Goal: Transaction & Acquisition: Obtain resource

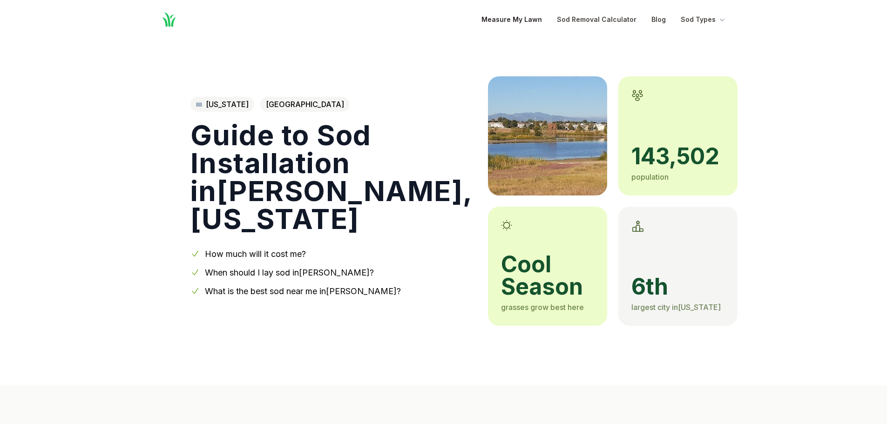
click at [517, 22] on link "Measure My Lawn" at bounding box center [512, 19] width 61 height 11
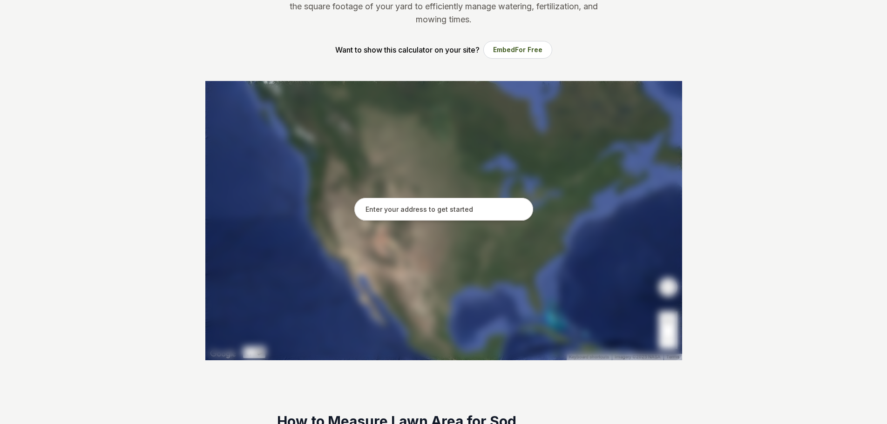
click at [442, 215] on input "text" at bounding box center [443, 209] width 179 height 23
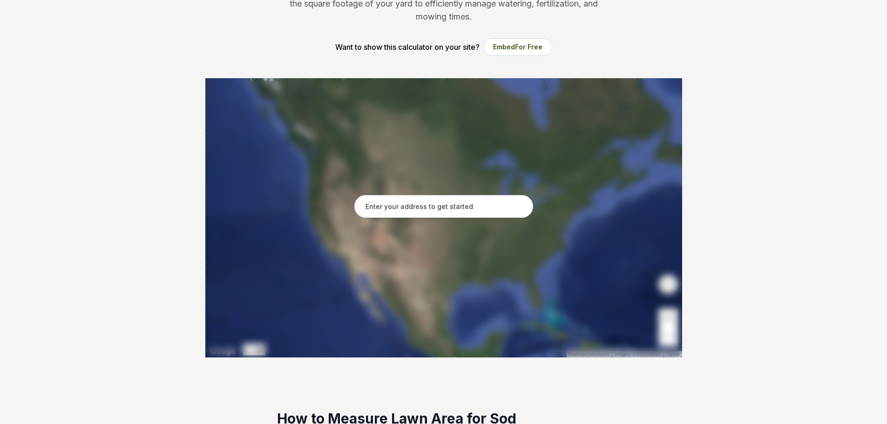
scroll to position [124, 0]
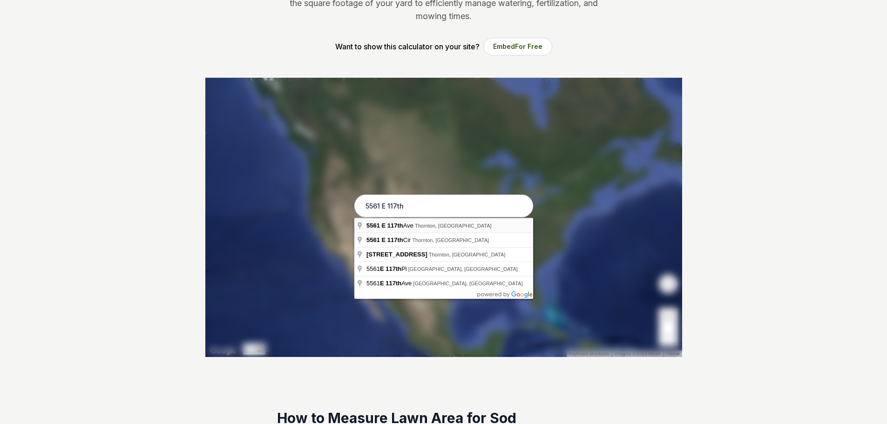
type input "[STREET_ADDRESS][PERSON_NAME]"
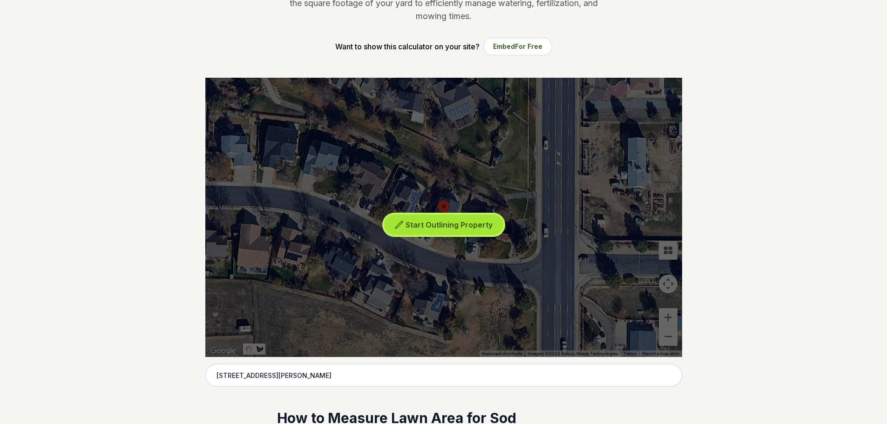
click at [413, 226] on span "Start Outlining Property" at bounding box center [449, 224] width 87 height 9
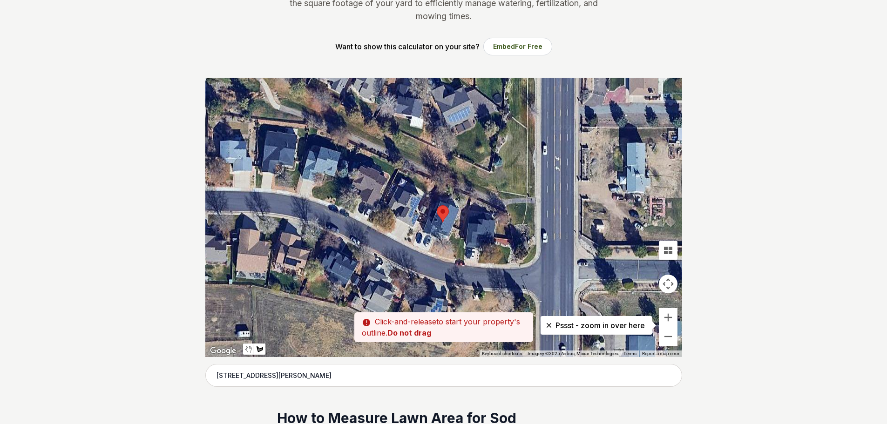
drag, startPoint x: 438, startPoint y: 232, endPoint x: 436, endPoint y: 241, distance: 9.4
click at [436, 241] on div at bounding box center [443, 217] width 477 height 279
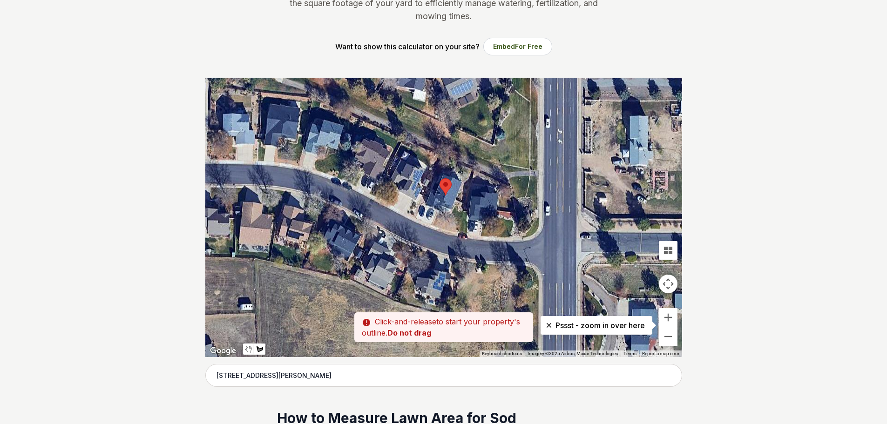
drag, startPoint x: 452, startPoint y: 258, endPoint x: 456, endPoint y: 226, distance: 31.4
click at [456, 226] on div at bounding box center [443, 217] width 477 height 279
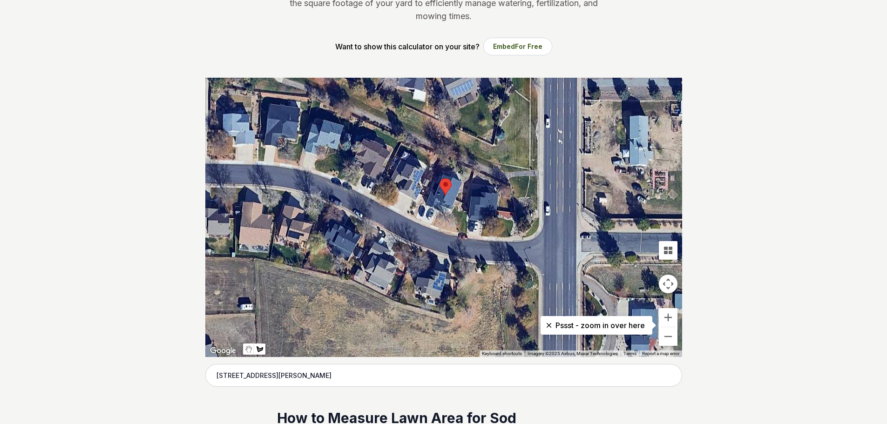
click at [439, 209] on div at bounding box center [443, 217] width 477 height 279
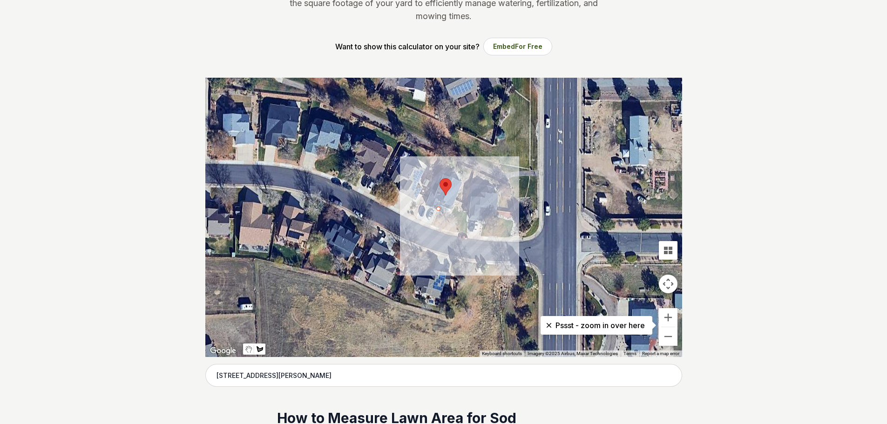
click at [434, 225] on div at bounding box center [443, 217] width 477 height 279
click at [451, 231] on div at bounding box center [443, 217] width 477 height 279
click at [461, 232] on div at bounding box center [443, 217] width 477 height 279
click at [466, 210] on div at bounding box center [443, 217] width 477 height 279
click at [453, 210] on div at bounding box center [443, 217] width 477 height 279
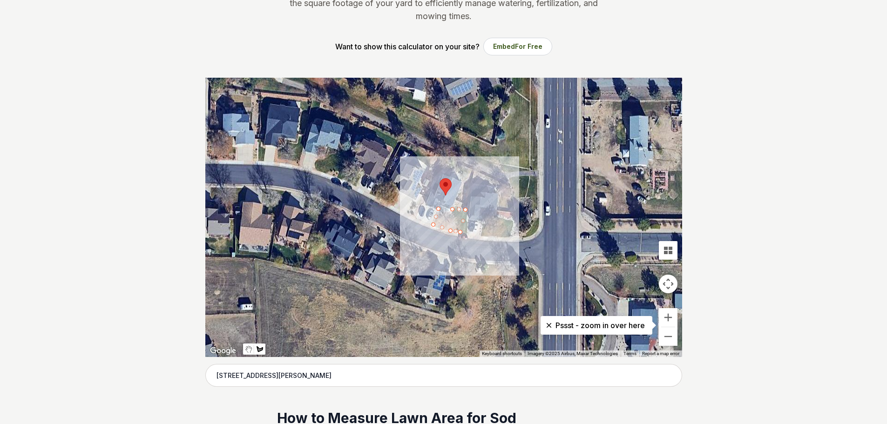
click at [437, 207] on div at bounding box center [443, 217] width 477 height 279
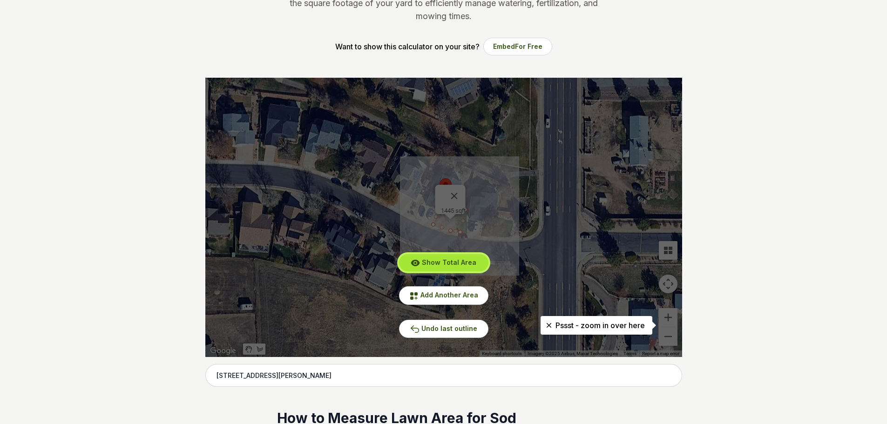
click at [460, 265] on span "Show Total Area" at bounding box center [449, 263] width 55 height 8
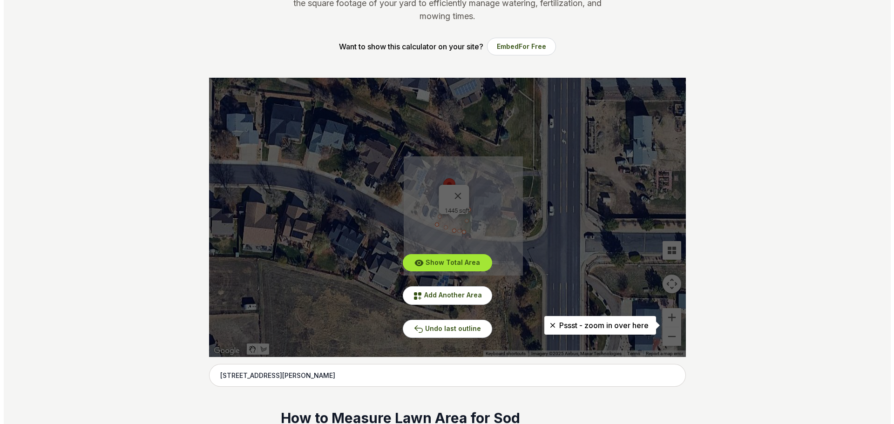
scroll to position [0, 0]
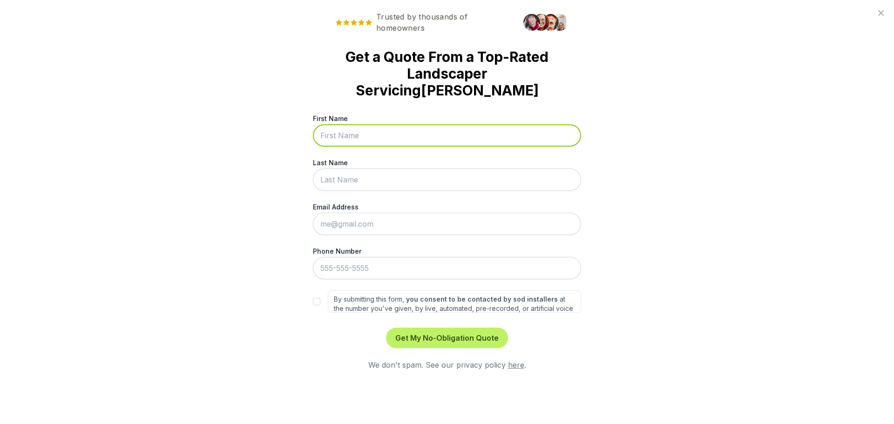
click at [397, 124] on input "First Name" at bounding box center [447, 135] width 268 height 22
type input "Alexa"
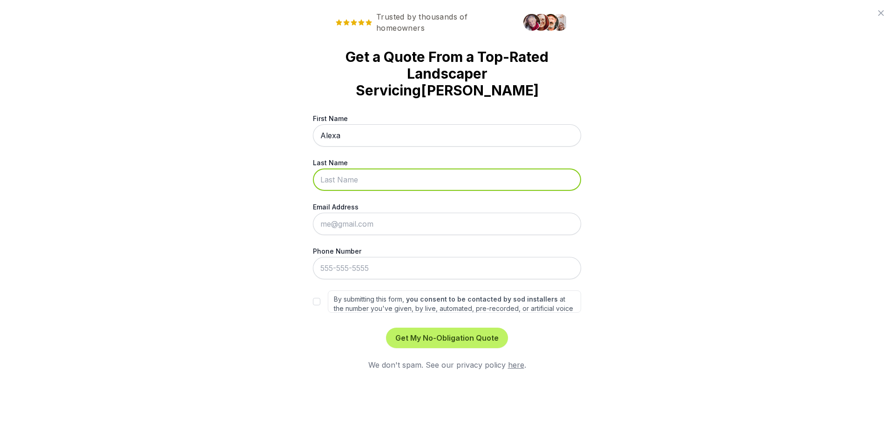
type input "Wolf"
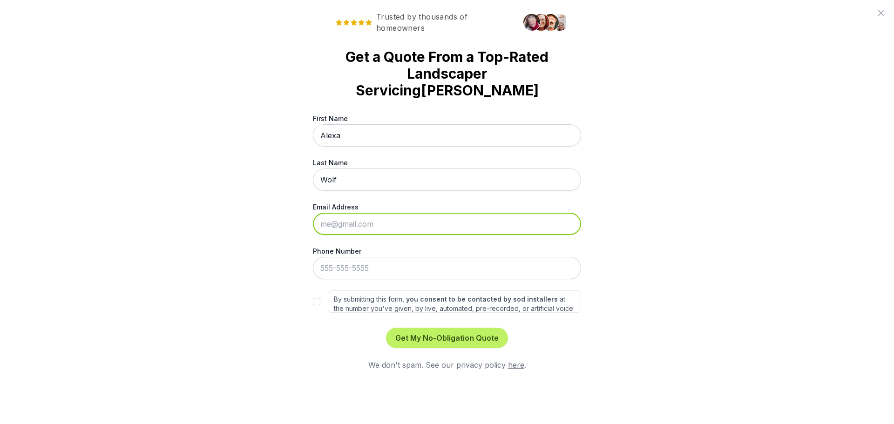
type input "[EMAIL_ADDRESS][DOMAIN_NAME]"
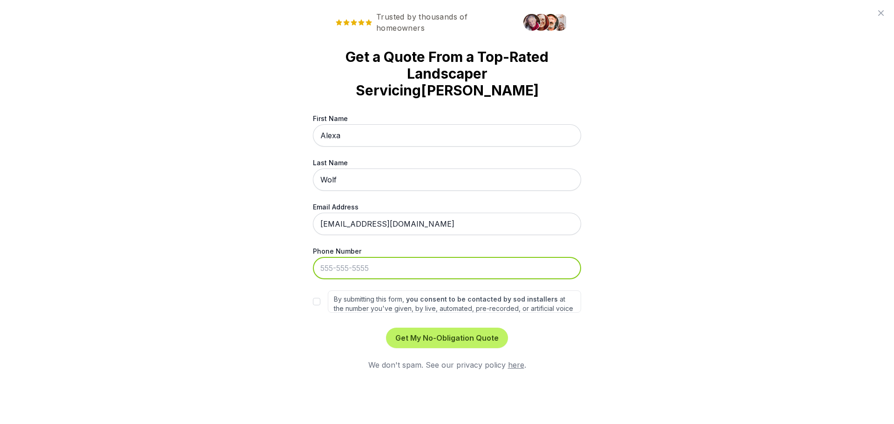
type input "[PHONE_NUMBER]"
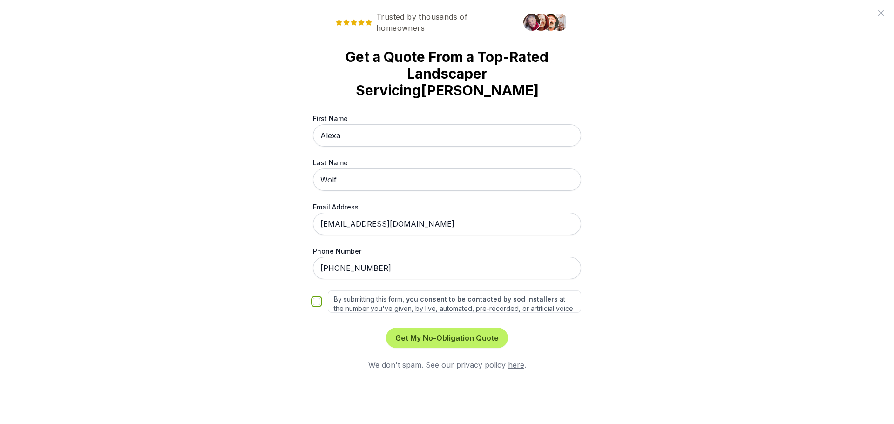
click at [318, 298] on input "By submitting this form, you consent to be contacted by sod installers at the n…" at bounding box center [316, 301] width 7 height 7
checkbox input "true"
click at [460, 328] on button "Get My No-Obligation Quote" at bounding box center [447, 338] width 122 height 20
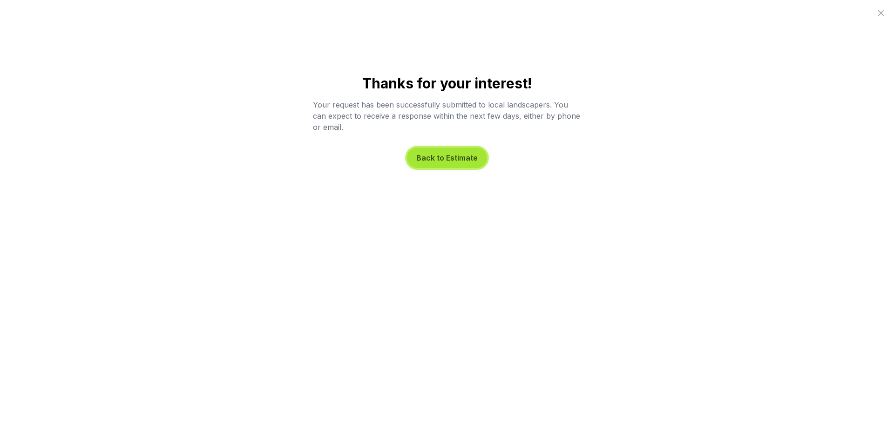
click at [456, 162] on button "Back to Estimate" at bounding box center [447, 158] width 80 height 20
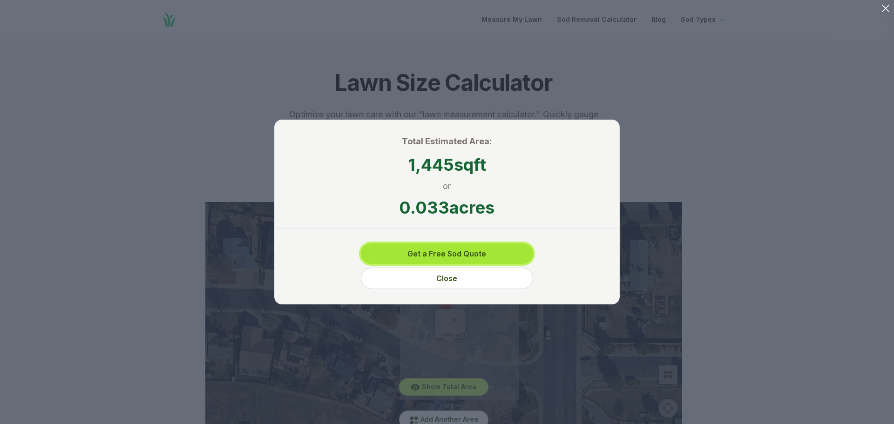
click at [451, 256] on button "Get a Free Sod Quote" at bounding box center [447, 254] width 172 height 20
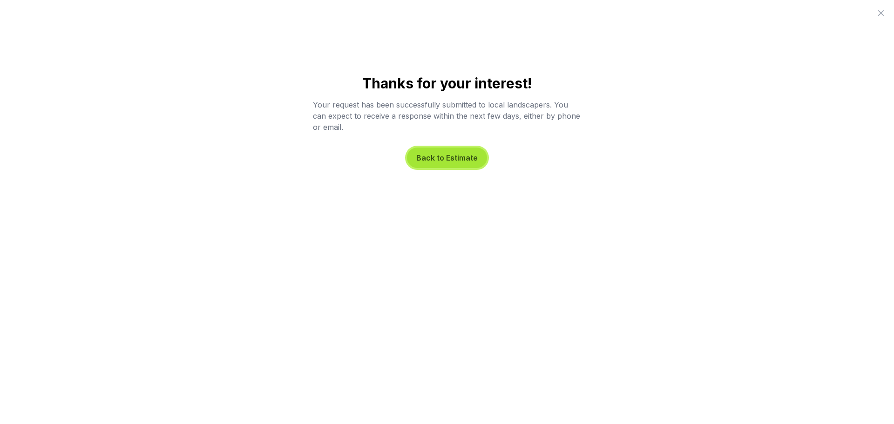
click at [452, 167] on button "Back to Estimate" at bounding box center [447, 158] width 80 height 20
